Goal: Information Seeking & Learning: Understand process/instructions

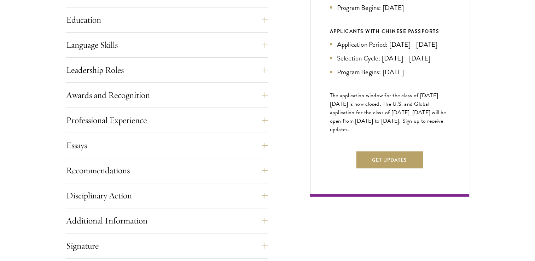
scroll to position [404, 0]
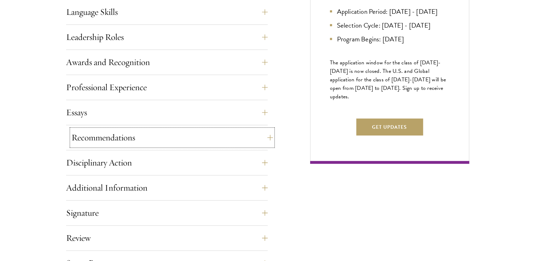
click at [239, 135] on button "Recommendations" at bounding box center [172, 137] width 202 height 17
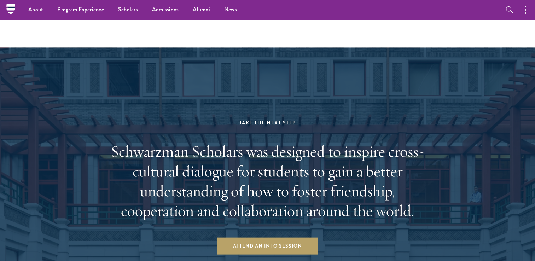
scroll to position [1741, 0]
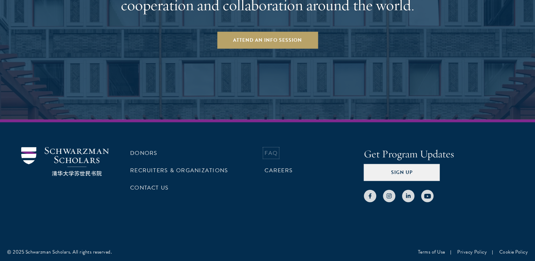
click at [275, 153] on link "FAQ" at bounding box center [271, 153] width 13 height 8
